Goal: Information Seeking & Learning: Learn about a topic

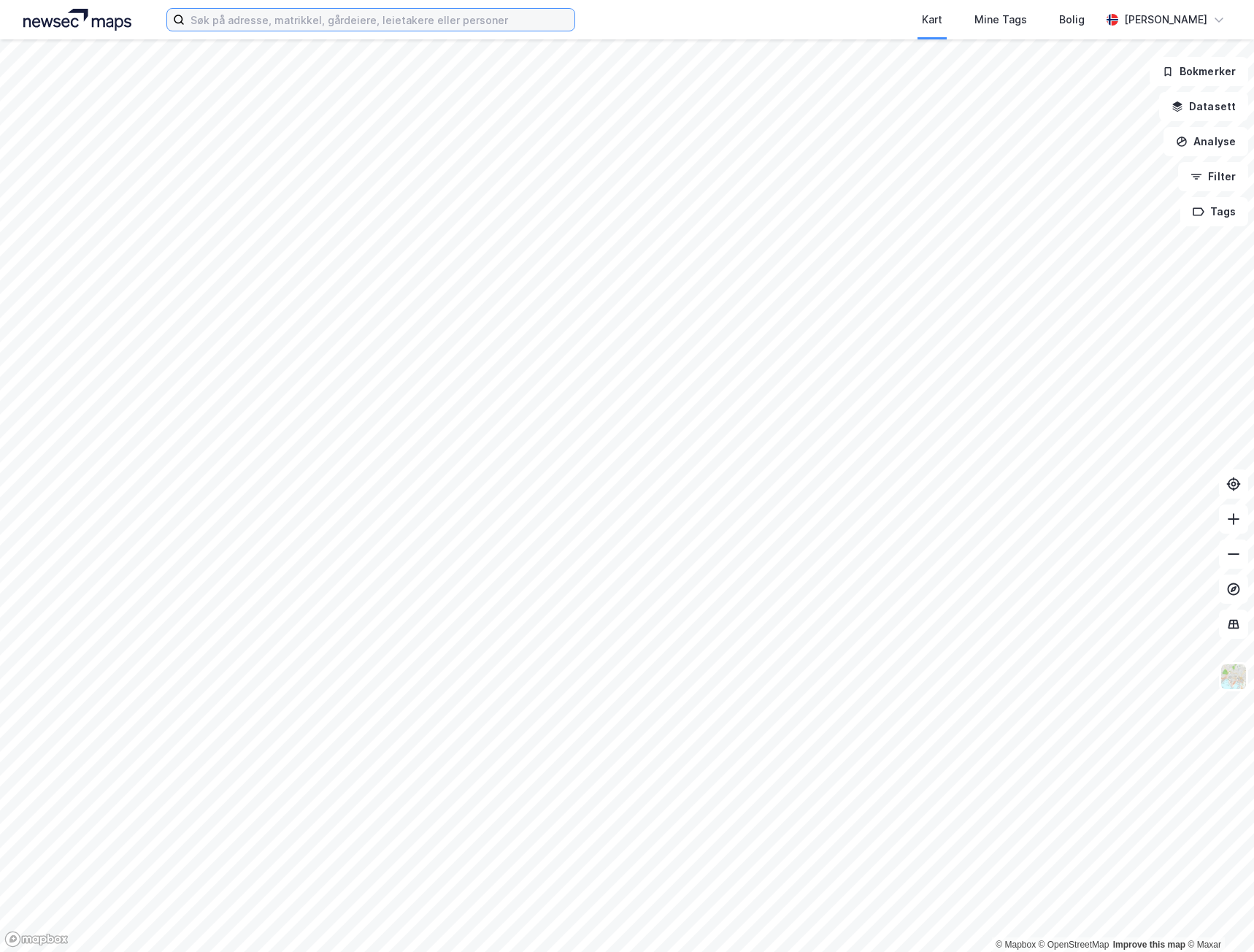
click at [404, 16] on input at bounding box center [379, 20] width 390 height 22
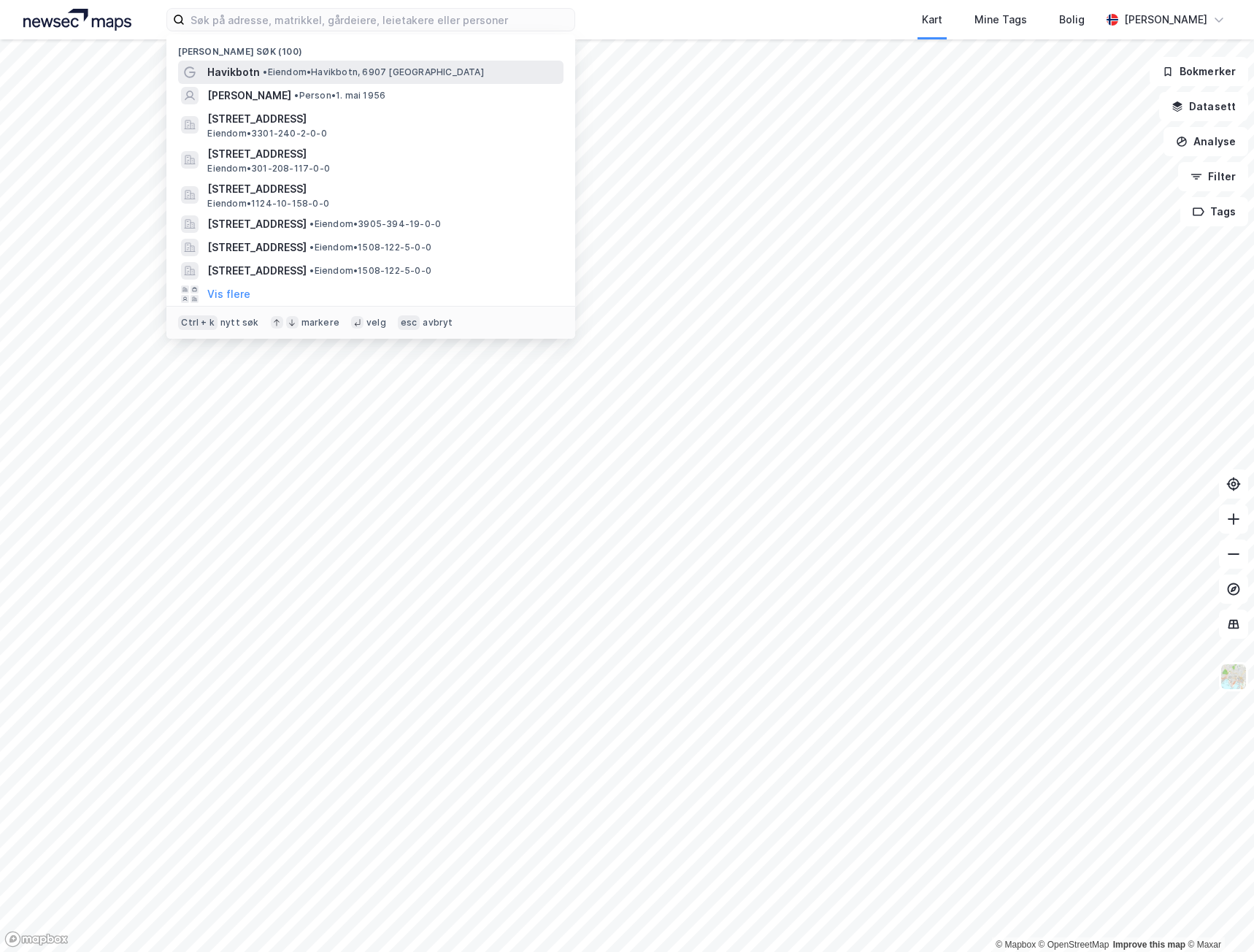
click at [350, 75] on span "• [PERSON_NAME], 6907 [GEOGRAPHIC_DATA]" at bounding box center [373, 73] width 220 height 12
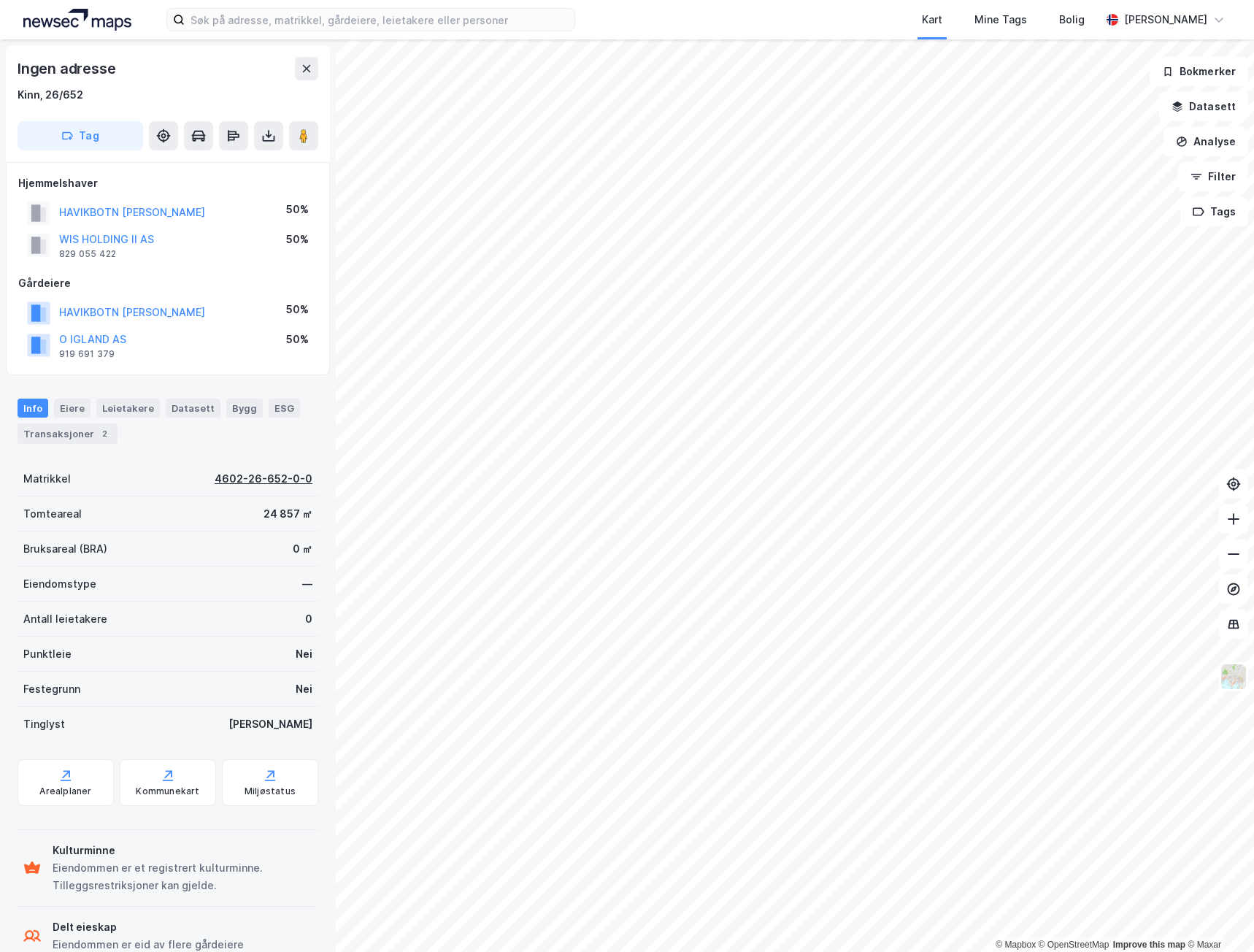
drag, startPoint x: 259, startPoint y: 480, endPoint x: 227, endPoint y: 481, distance: 32.0
click at [227, 481] on div "4602-26-652-0-0" at bounding box center [263, 478] width 98 height 17
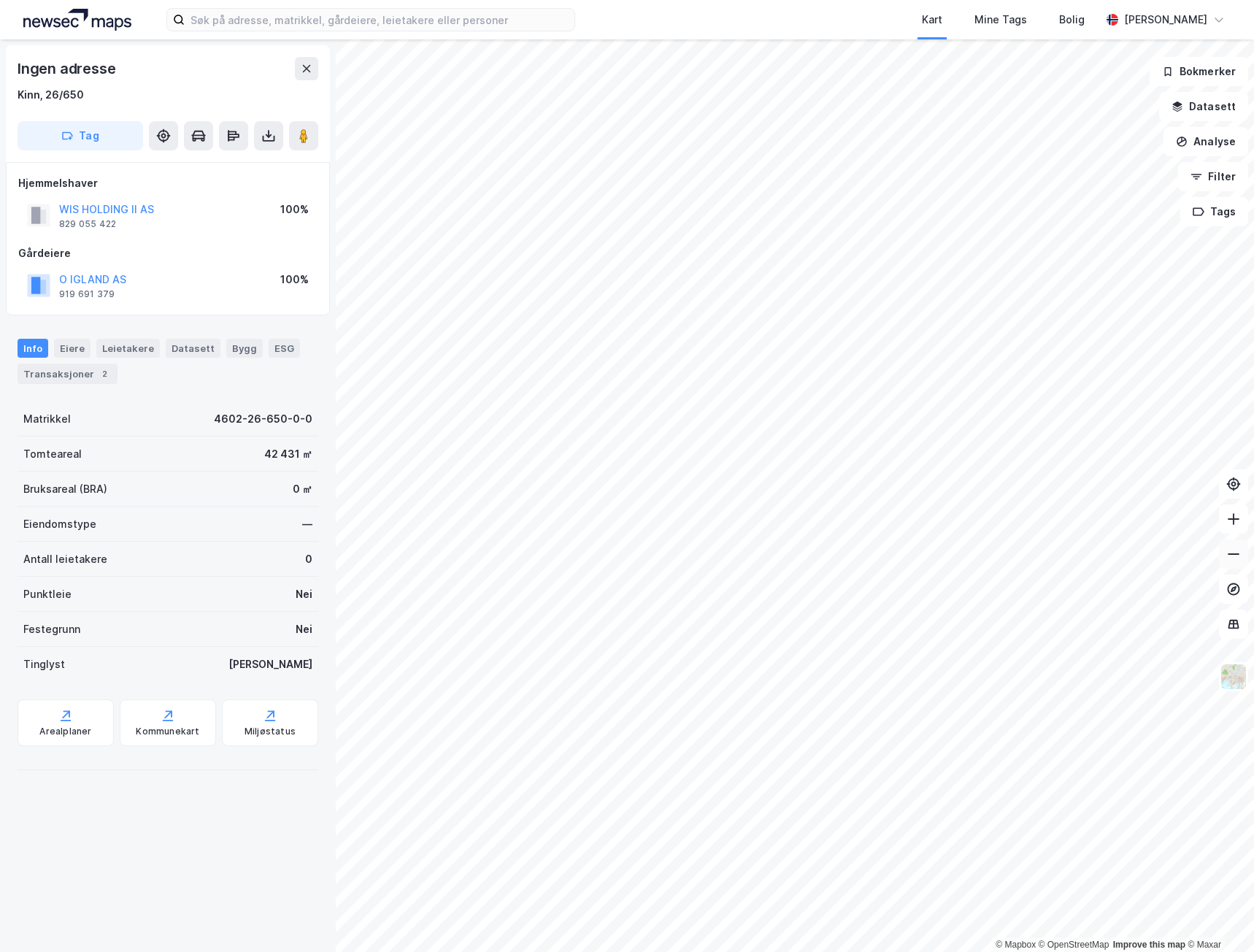
click at [1236, 542] on button at bounding box center [1233, 553] width 29 height 29
click at [1230, 548] on icon at bounding box center [1234, 554] width 15 height 15
click at [1230, 550] on icon at bounding box center [1234, 554] width 15 height 15
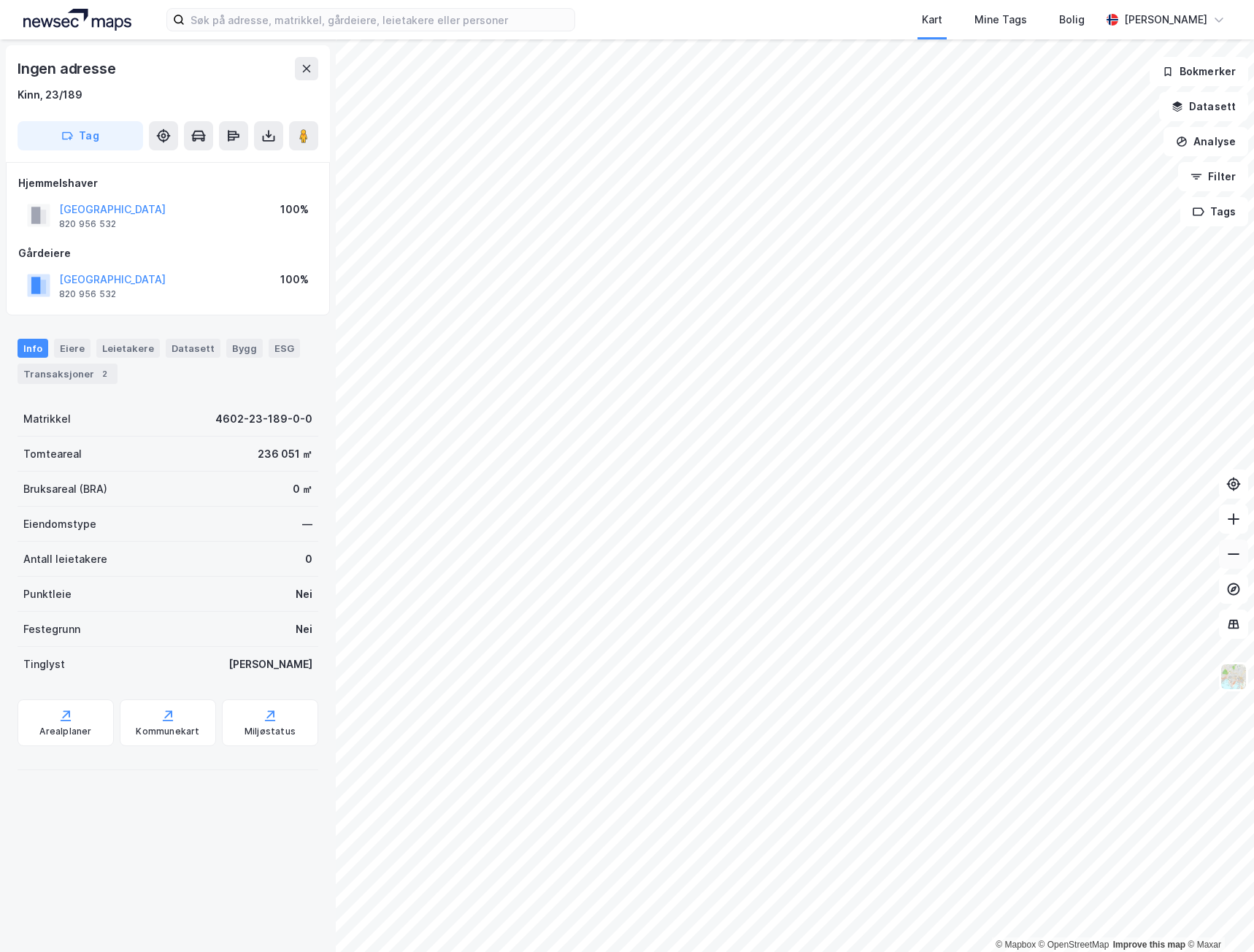
click at [1225, 556] on button at bounding box center [1233, 553] width 29 height 29
click at [1239, 515] on icon at bounding box center [1234, 519] width 15 height 15
